Goal: Browse casually

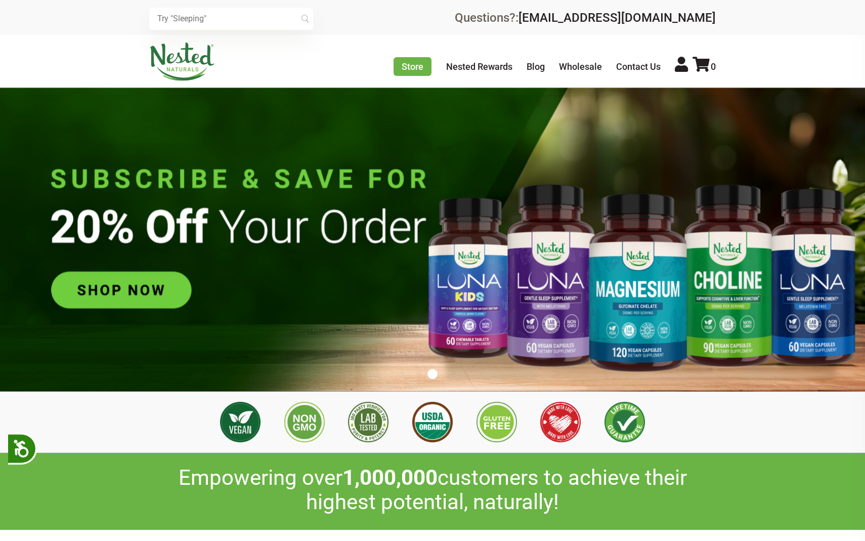
click at [188, 56] on img at bounding box center [182, 61] width 66 height 38
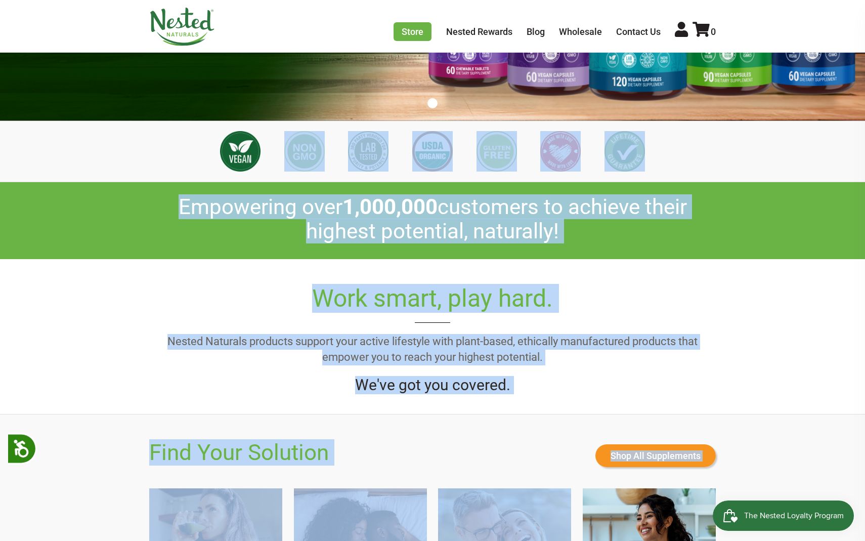
drag, startPoint x: 330, startPoint y: 404, endPoint x: 589, endPoint y: 540, distance: 293.1
click at [589, 540] on main "1 Empowering over 1,000,000 customers to achieve their highest potential, natur…" at bounding box center [432, 518] width 865 height 1402
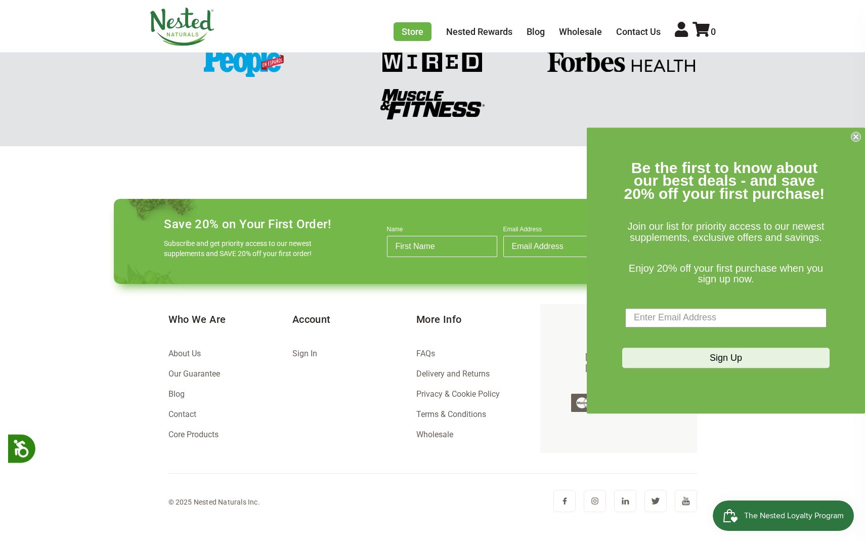
click at [592, 498] on img at bounding box center [595, 501] width 22 height 22
